Goal: Information Seeking & Learning: Understand process/instructions

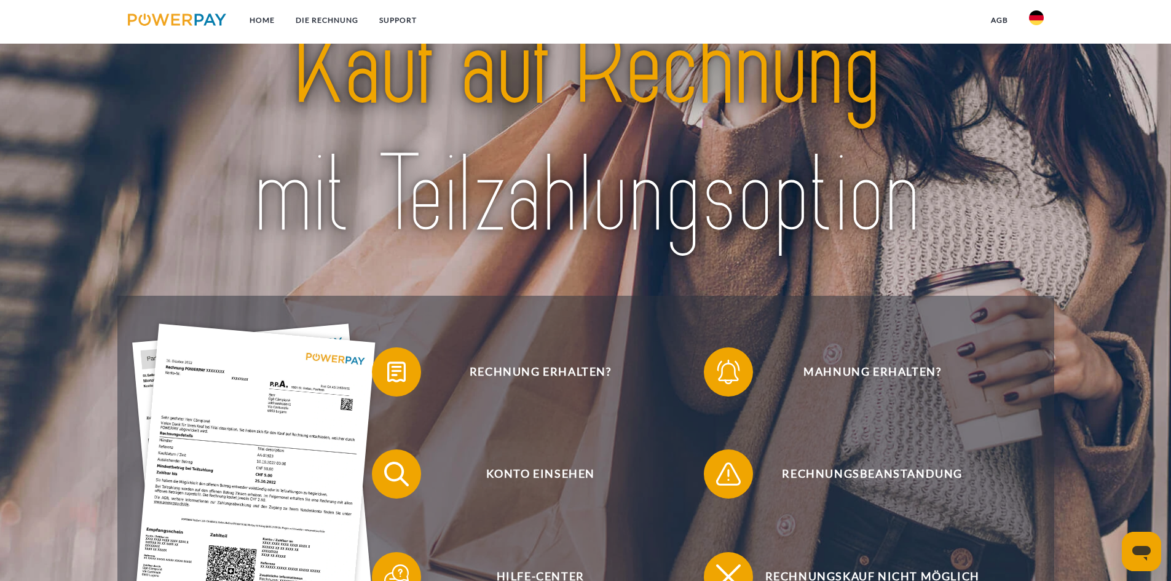
scroll to position [123, 0]
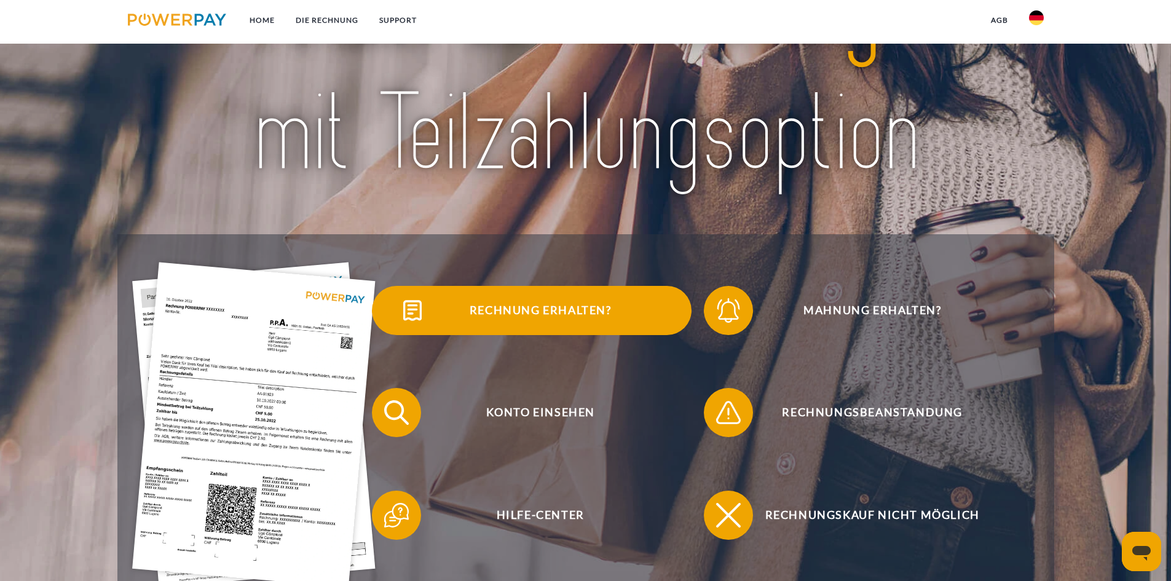
click at [554, 303] on span "Rechnung erhalten?" at bounding box center [540, 310] width 301 height 49
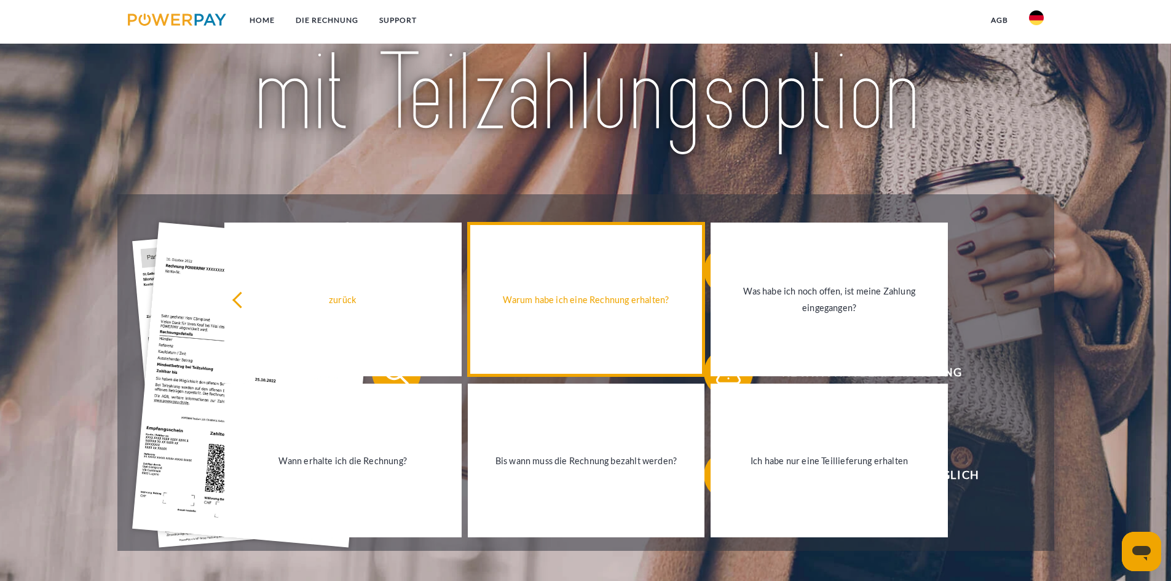
scroll to position [184, 0]
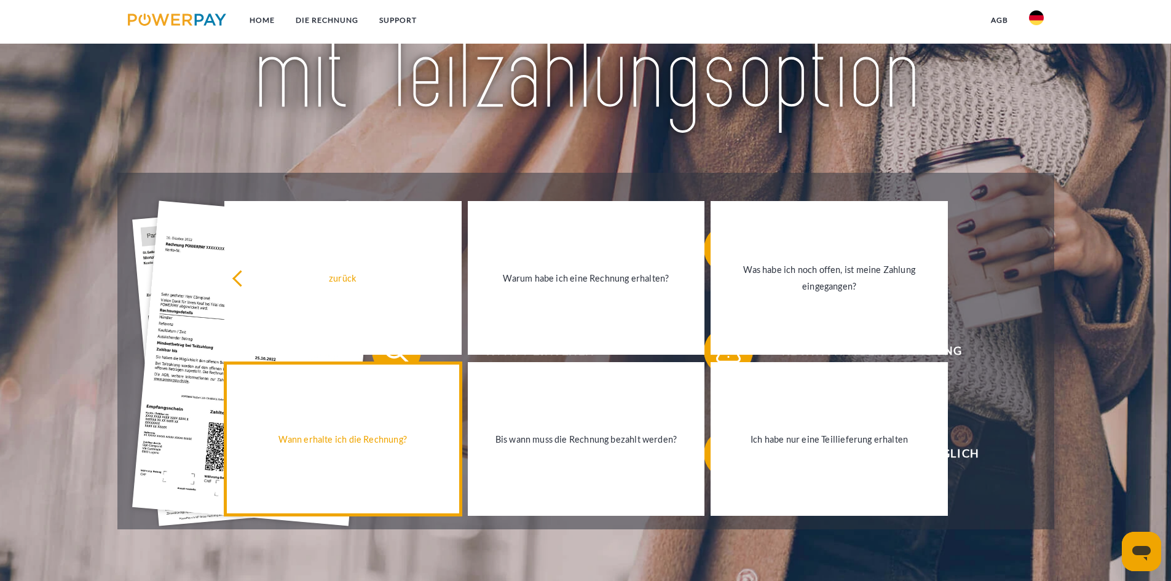
click at [384, 424] on link "Wann erhalte ich die Rechnung?" at bounding box center [342, 439] width 237 height 154
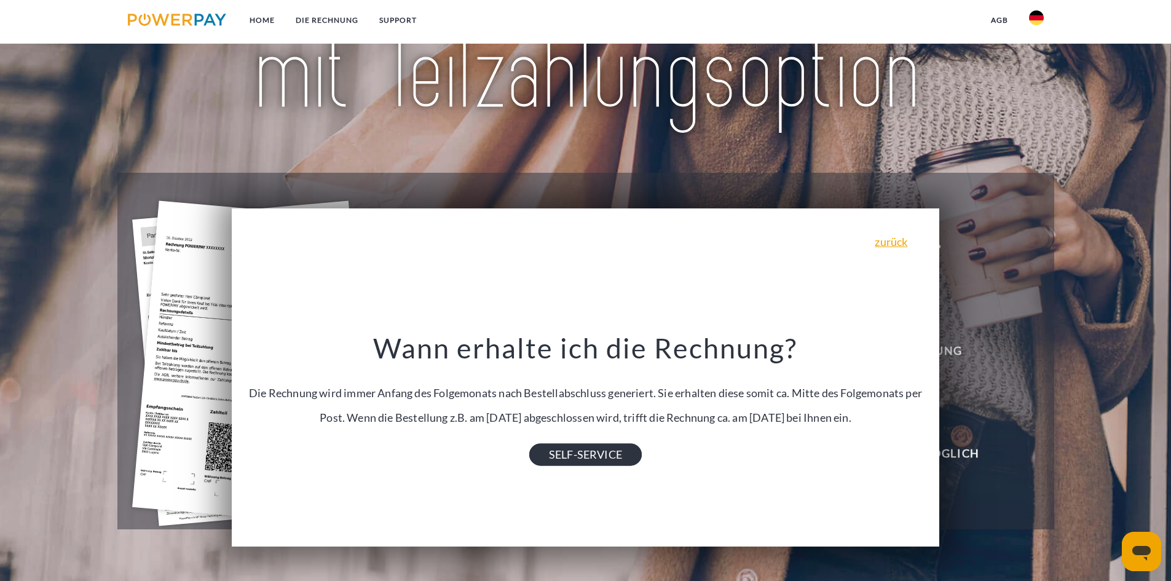
click at [567, 447] on link "SELF-SERVICE" at bounding box center [585, 455] width 113 height 22
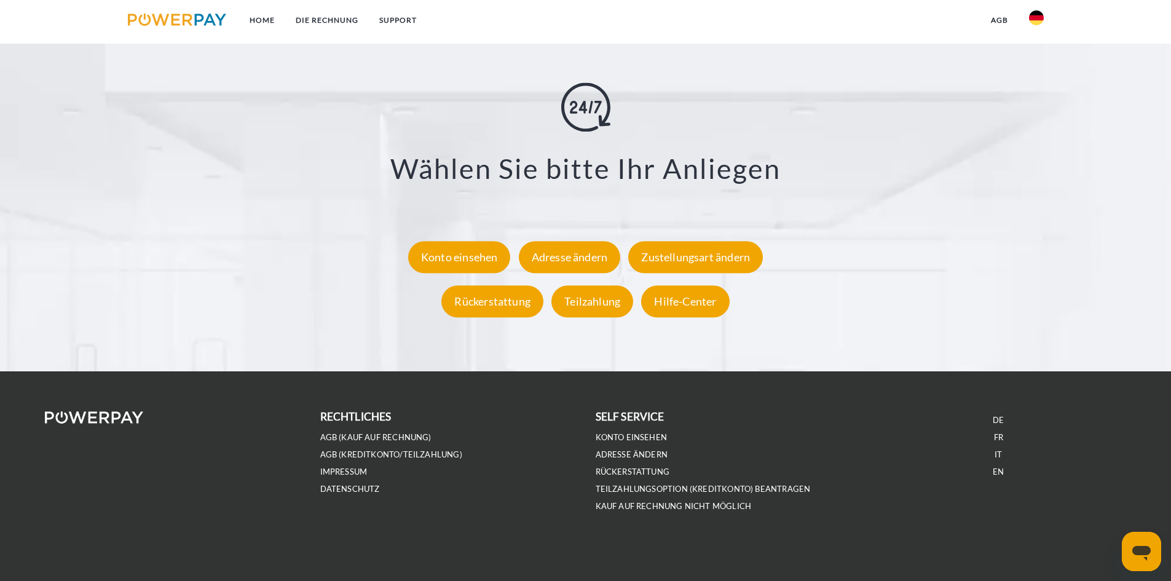
scroll to position [2264, 0]
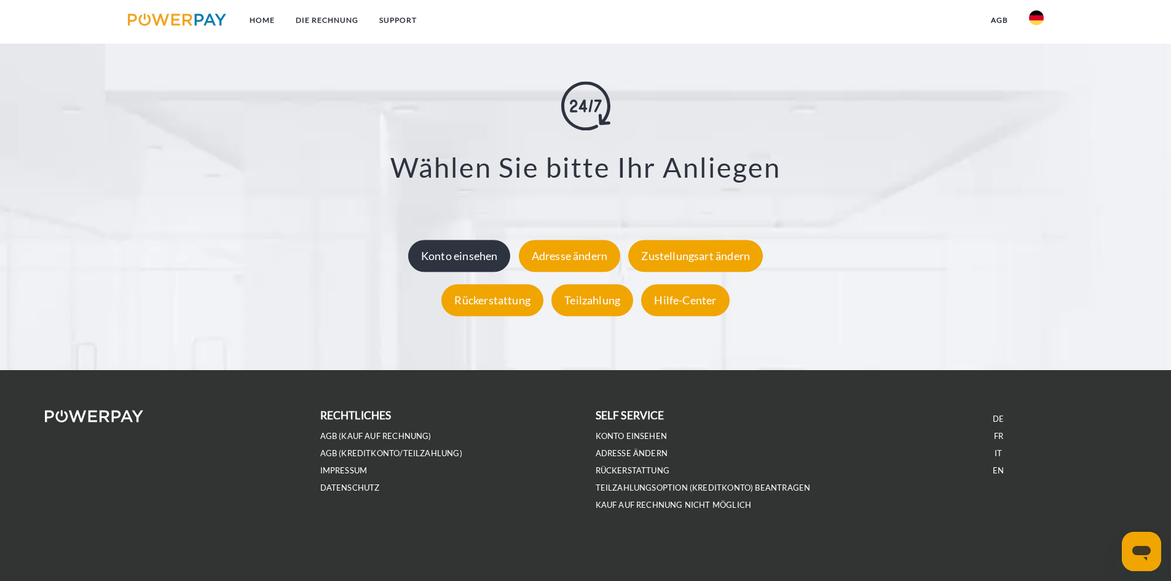
click at [474, 250] on div "Konto einsehen" at bounding box center [459, 256] width 103 height 32
click at [272, 14] on link "Home" at bounding box center [262, 20] width 46 height 22
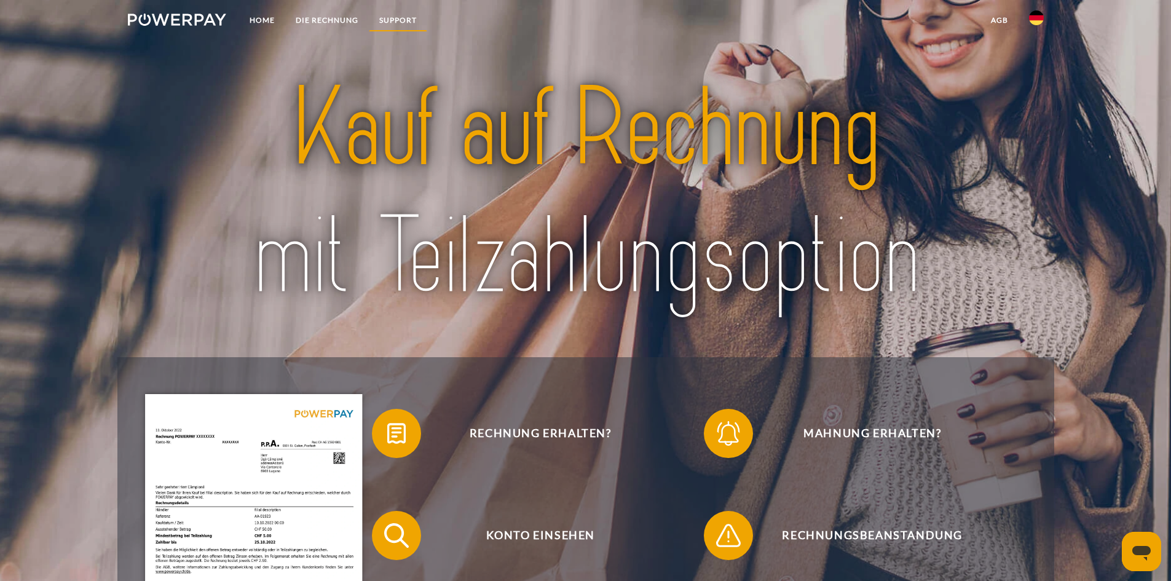
click at [381, 16] on link "SUPPORT" at bounding box center [398, 20] width 58 height 22
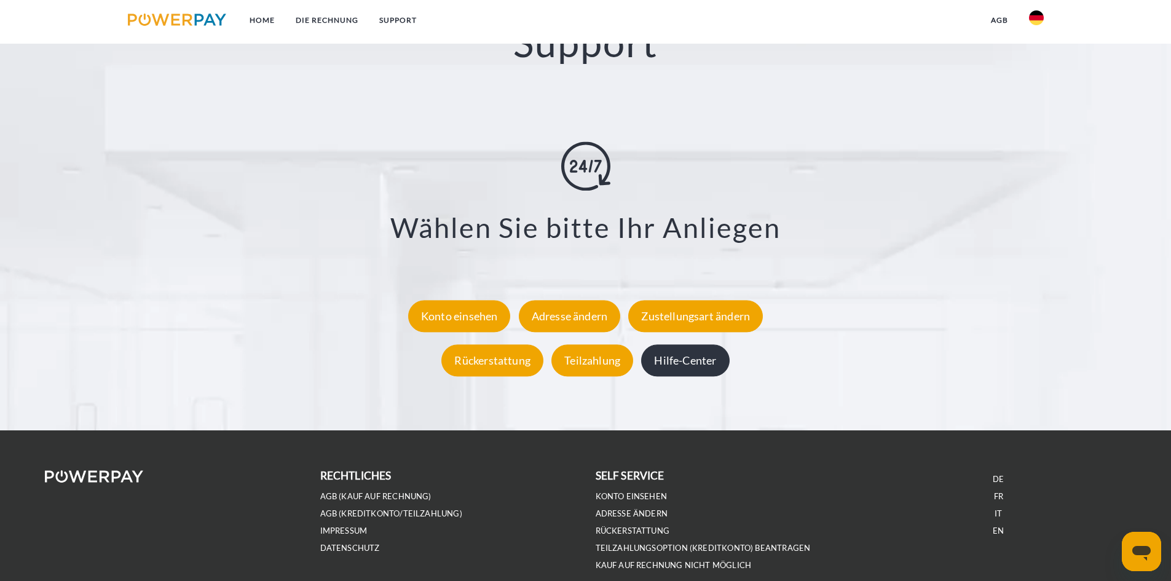
scroll to position [2264, 0]
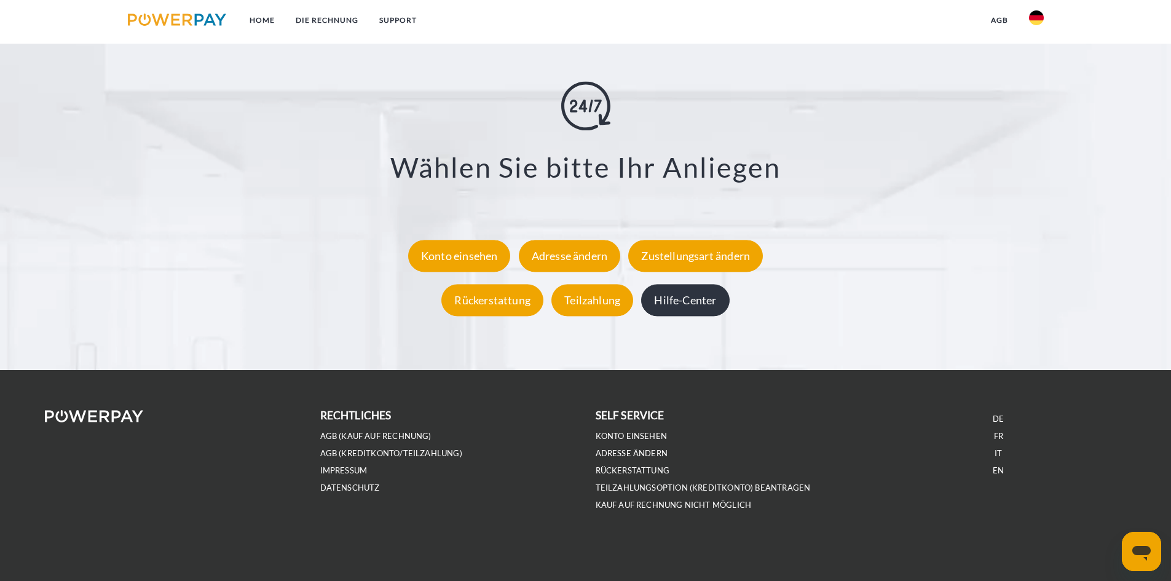
click at [715, 312] on div "Hilfe-Center" at bounding box center [685, 300] width 88 height 32
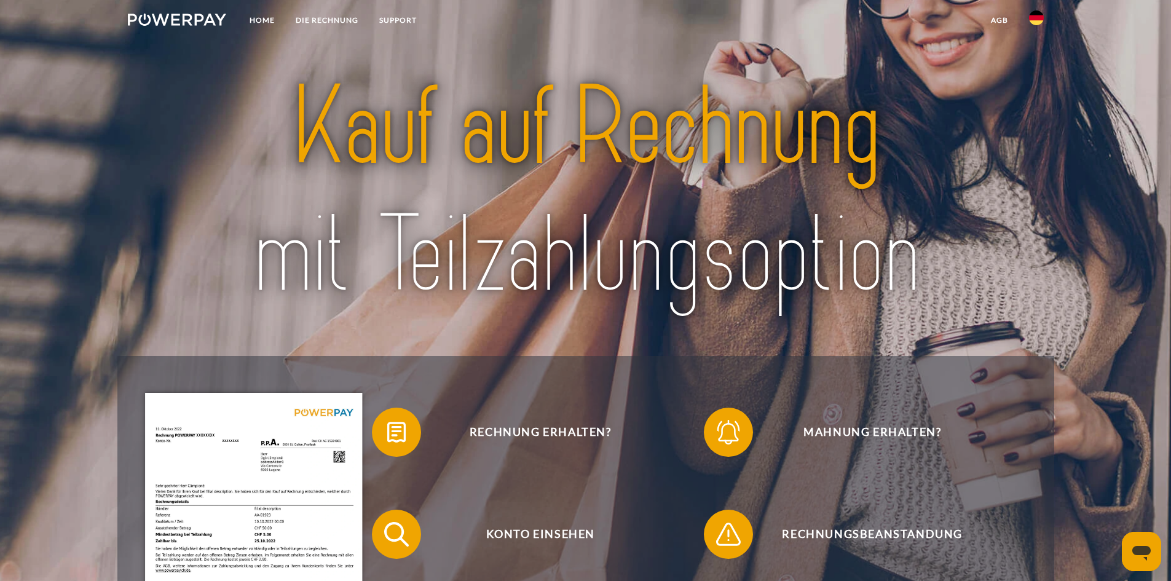
scroll to position [0, 0]
click at [1035, 25] on link at bounding box center [1037, 21] width 36 height 25
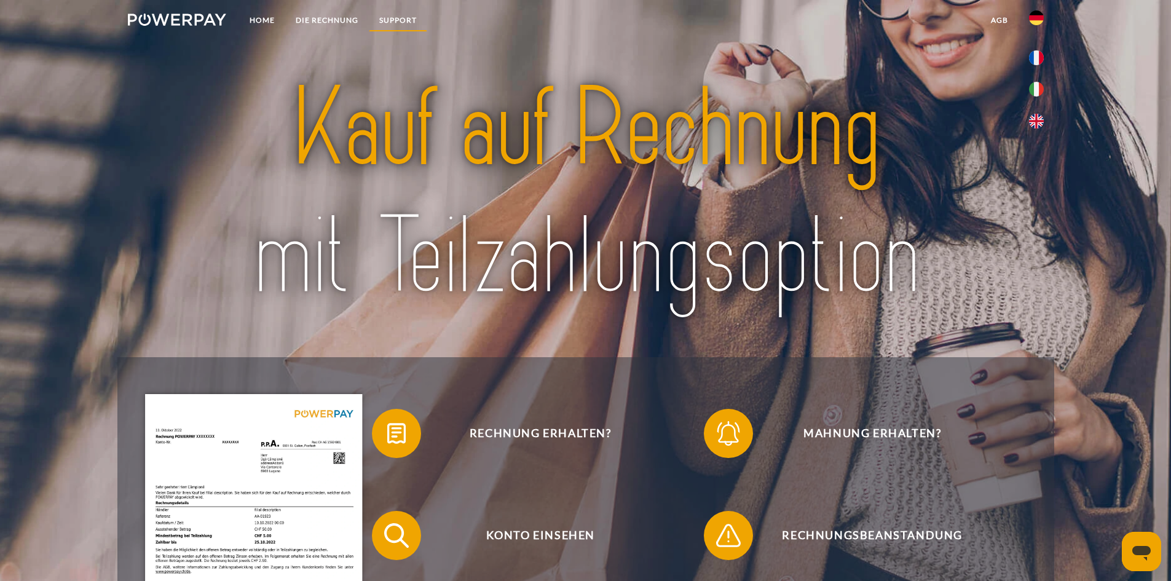
click at [391, 22] on link "SUPPORT" at bounding box center [398, 20] width 58 height 22
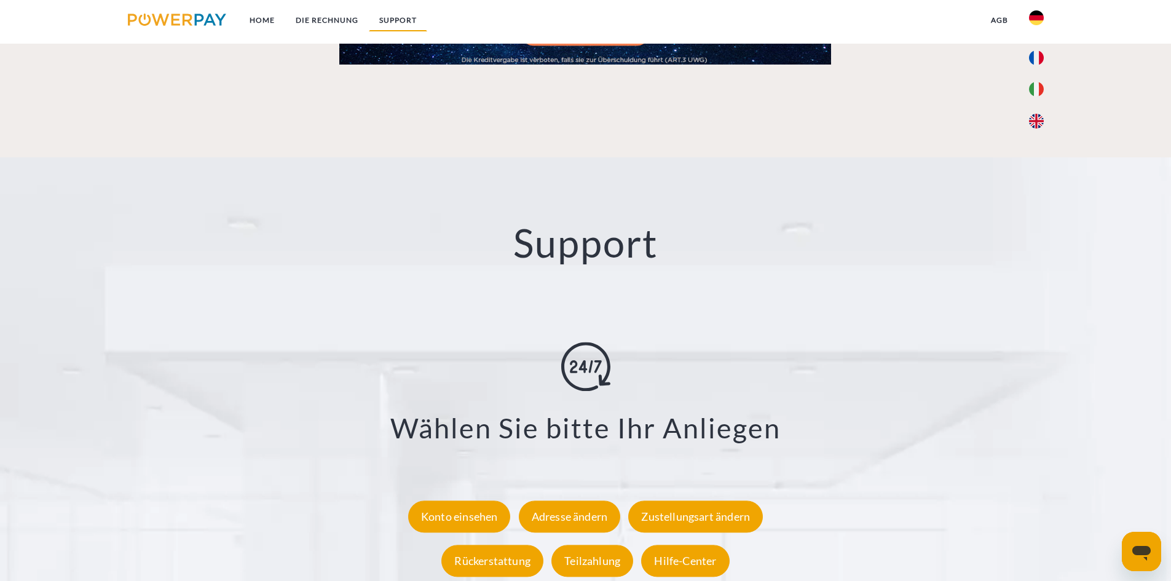
scroll to position [2161, 0]
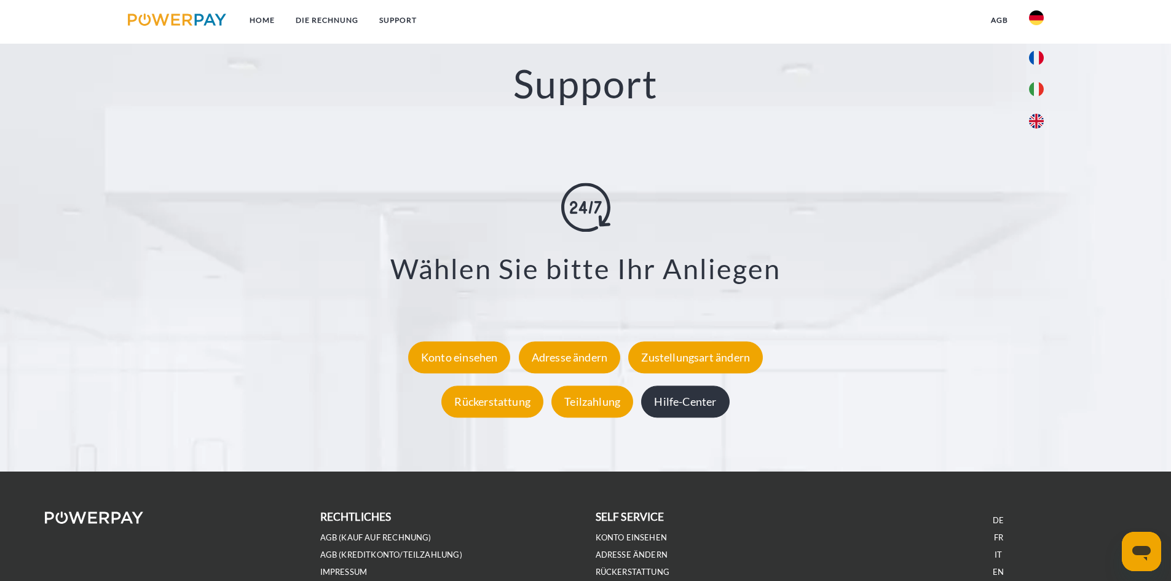
click at [686, 400] on div "Hilfe-Center" at bounding box center [685, 401] width 88 height 32
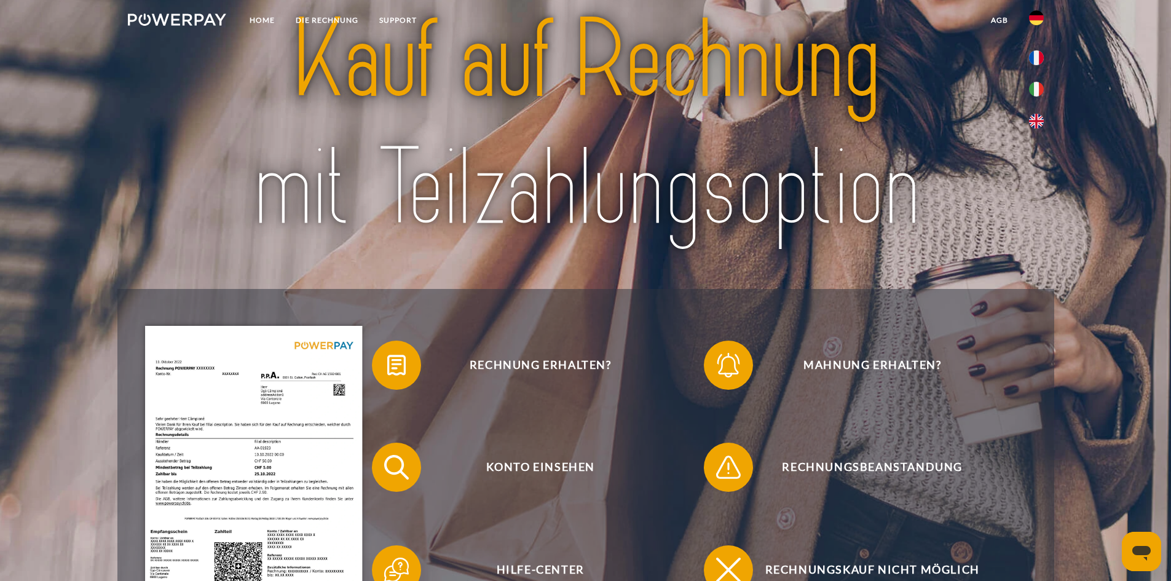
scroll to position [0, 0]
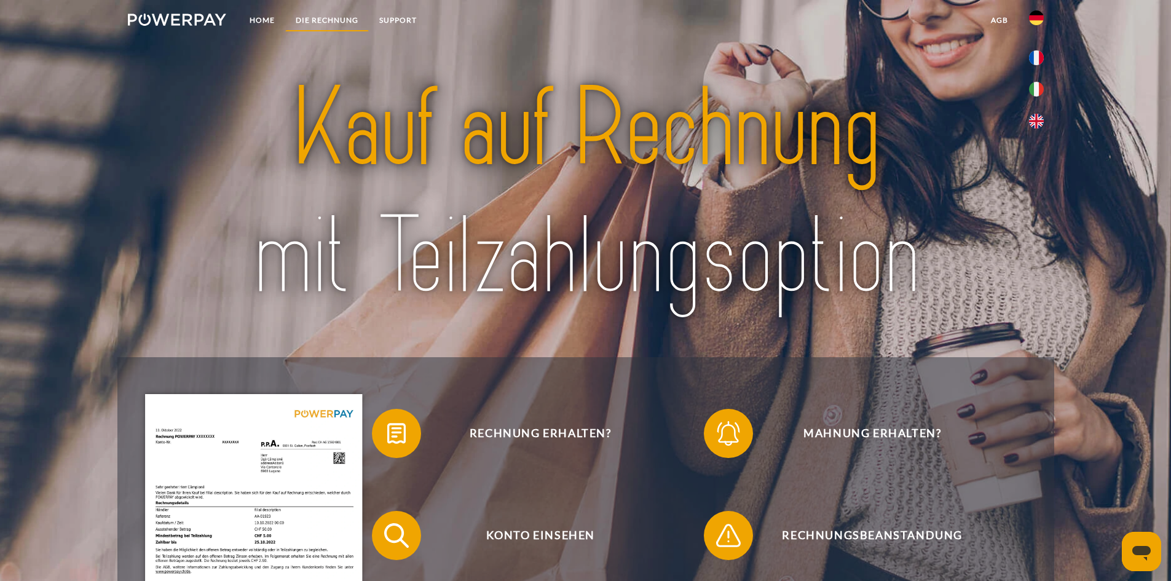
click at [327, 21] on link "DIE RECHNUNG" at bounding box center [327, 20] width 84 height 22
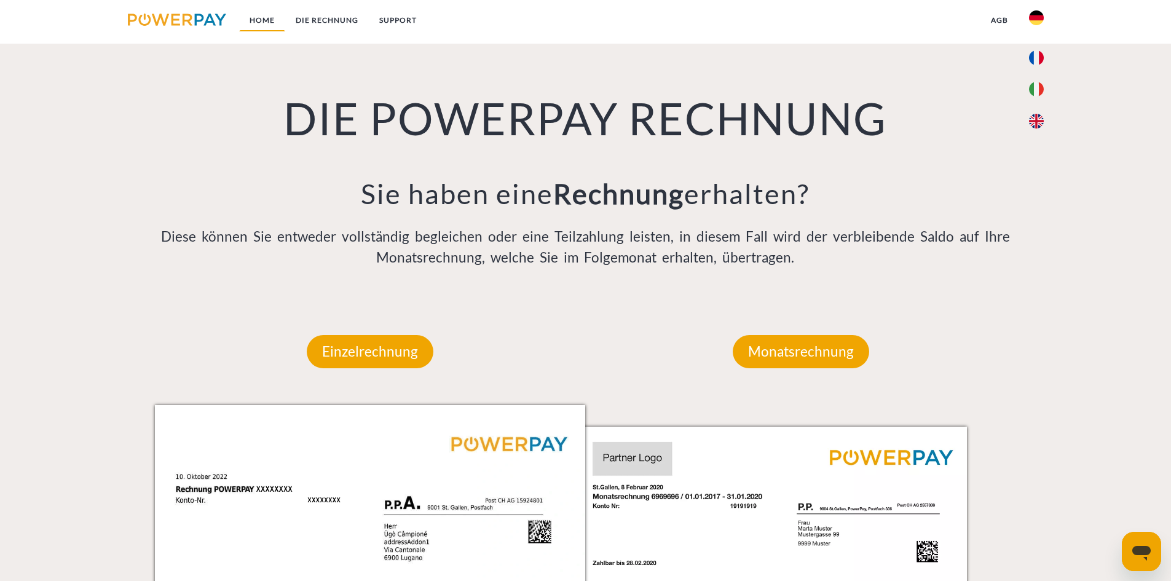
click at [275, 20] on link "Home" at bounding box center [262, 20] width 46 height 22
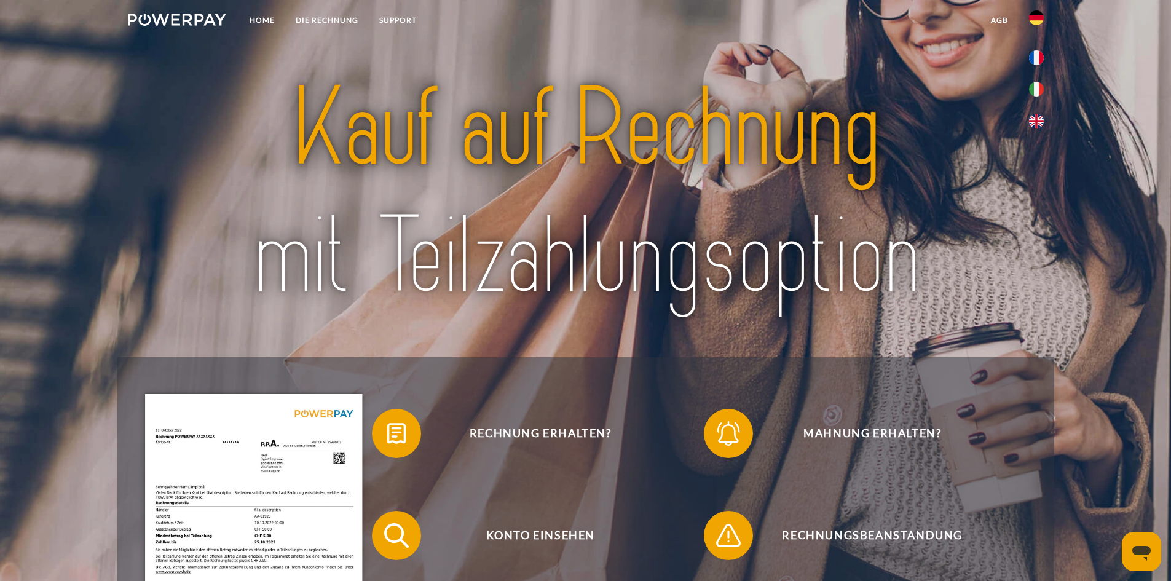
click at [223, 14] on img at bounding box center [177, 20] width 99 height 12
